Goal: Task Accomplishment & Management: Manage account settings

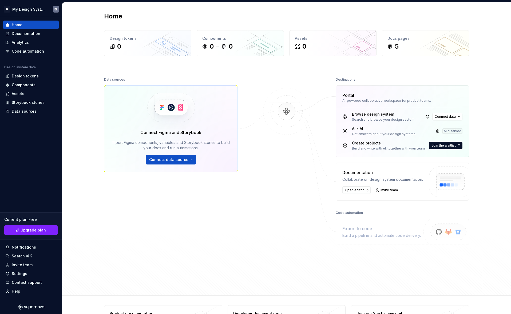
click at [279, 131] on img at bounding box center [287, 117] width 52 height 58
click at [27, 271] on div "Settings" at bounding box center [30, 273] width 51 height 5
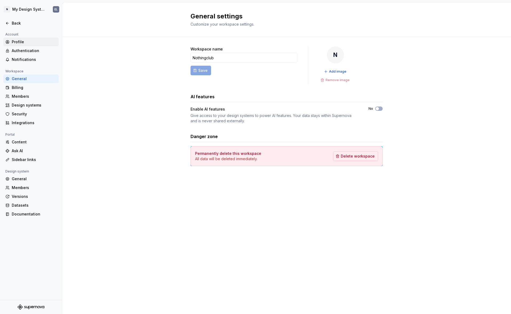
click at [29, 39] on div "Profile" at bounding box center [34, 41] width 45 height 5
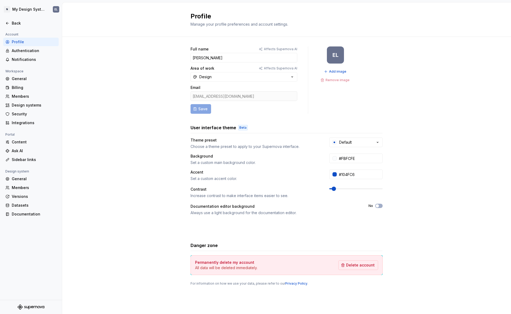
click at [124, 81] on div "Full name Affects Supernova AI Edison Li Area of work Affects Supernova AI Desi…" at bounding box center [286, 171] width 448 height 269
click at [137, 83] on div "Full name Affects Supernova AI Edison Li Area of work Affects Supernova AI Desi…" at bounding box center [286, 171] width 448 height 269
click at [5, 20] on div "Back" at bounding box center [30, 23] width 55 height 9
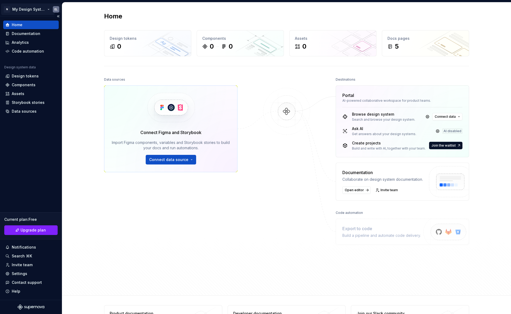
click at [46, 9] on html "N My Design System EL Home Documentation Analytics Code automation Design syste…" at bounding box center [255, 157] width 511 height 314
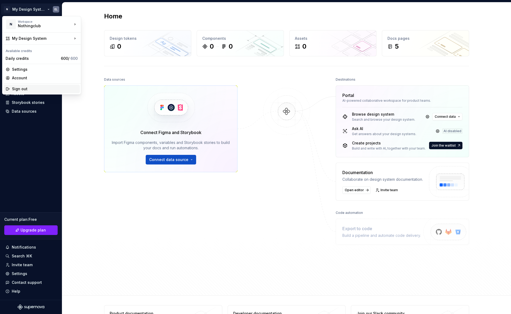
click at [28, 89] on div "Sign out" at bounding box center [45, 88] width 66 height 5
